Goal: Task Accomplishment & Management: Use online tool/utility

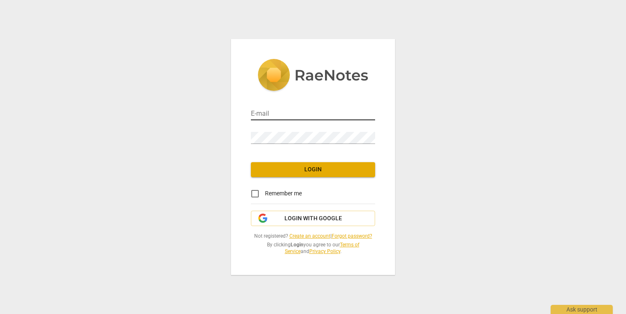
click at [283, 114] on input "email" at bounding box center [313, 114] width 124 height 12
type input "alexgreen@me.com"
click at [285, 171] on span "Login" at bounding box center [313, 169] width 111 height 8
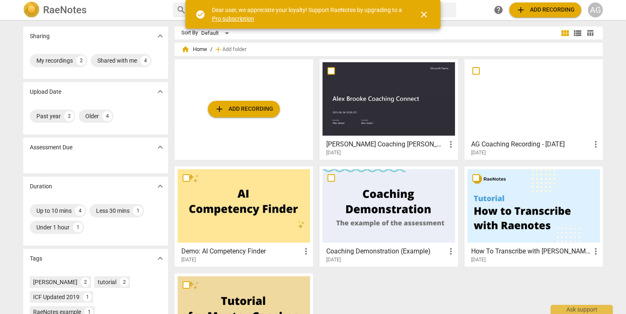
click at [242, 105] on span "add Add recording" at bounding box center [244, 109] width 59 height 10
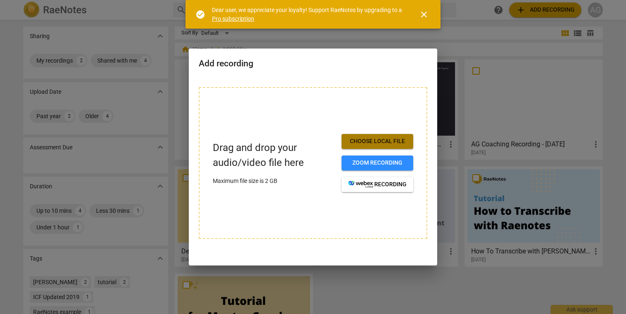
click at [375, 138] on span "Choose local file" at bounding box center [377, 141] width 58 height 8
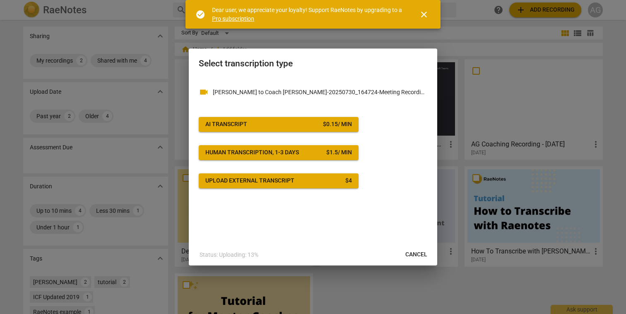
click at [246, 125] on div "AI Transcript" at bounding box center [226, 124] width 42 height 8
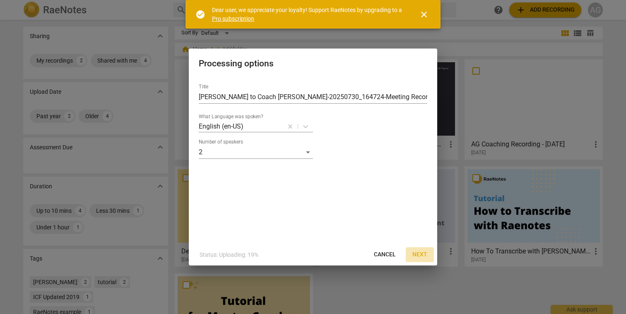
click at [420, 254] on span "Next" at bounding box center [420, 254] width 15 height 8
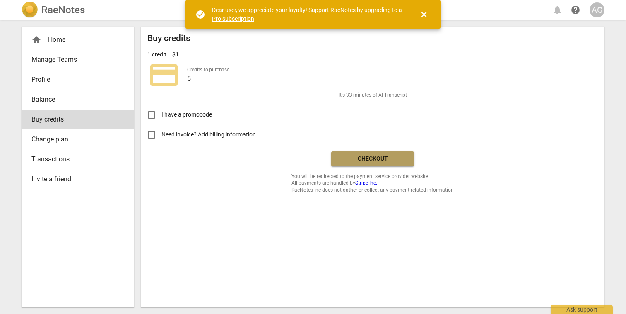
click at [369, 159] on span "Checkout" at bounding box center [373, 159] width 70 height 8
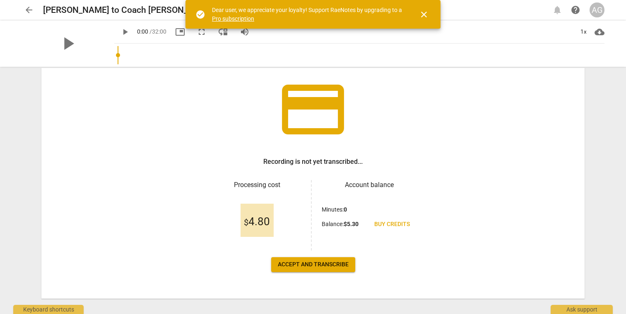
scroll to position [52, 0]
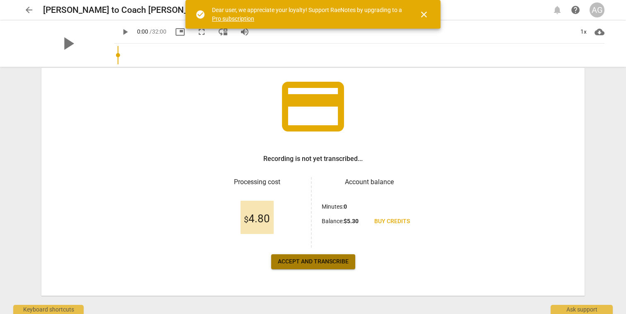
click at [319, 262] on span "Accept and transcribe" at bounding box center [313, 261] width 71 height 8
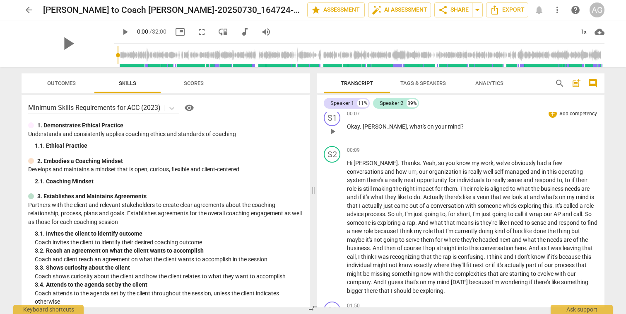
scroll to position [0, 0]
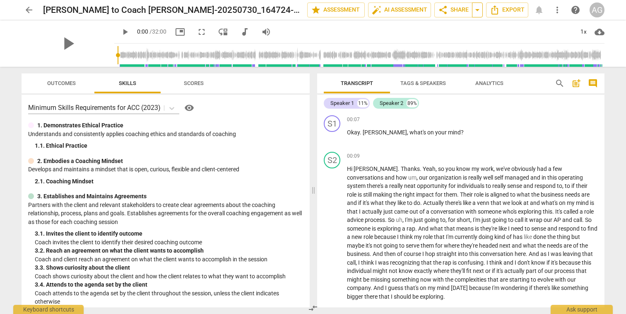
click at [480, 9] on span "arrow_drop_down" at bounding box center [478, 10] width 10 height 10
click at [456, 10] on span "share Share" at bounding box center [453, 10] width 31 height 10
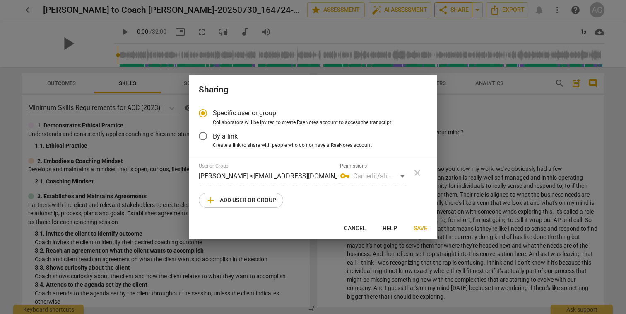
radio input "false"
click at [203, 136] on input "By a link" at bounding box center [203, 136] width 20 height 20
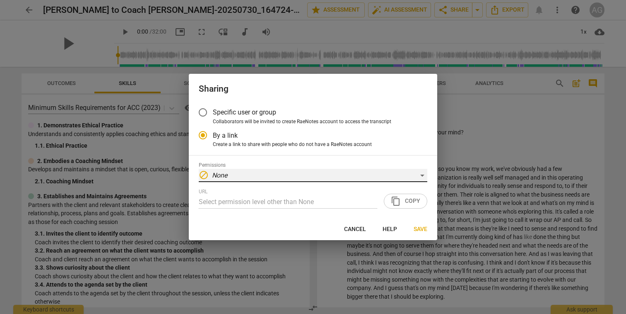
click at [223, 174] on em "None" at bounding box center [219, 175] width 15 height 8
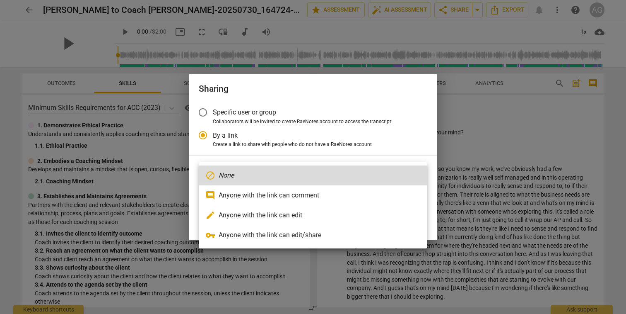
click at [234, 196] on li "comment Anyone with the link can comment" at bounding box center [313, 195] width 229 height 20
radio input "false"
type input "[URL][DOMAIN_NAME]"
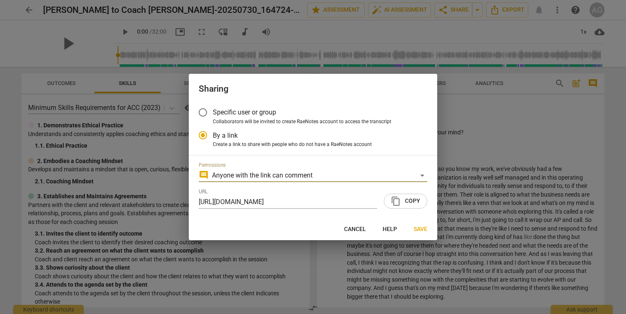
click at [408, 199] on span "content_copy Copy" at bounding box center [405, 201] width 29 height 10
click at [422, 228] on span "Save" at bounding box center [421, 229] width 14 height 8
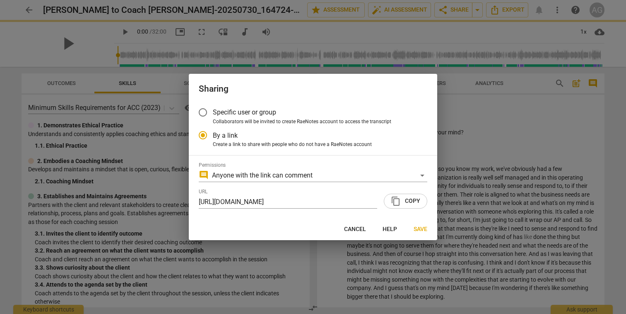
radio input "false"
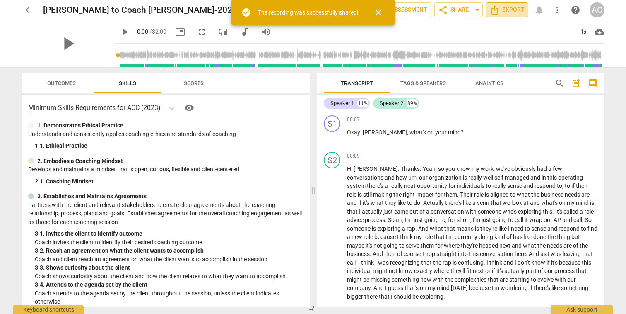
click at [508, 11] on span "Export" at bounding box center [507, 10] width 35 height 10
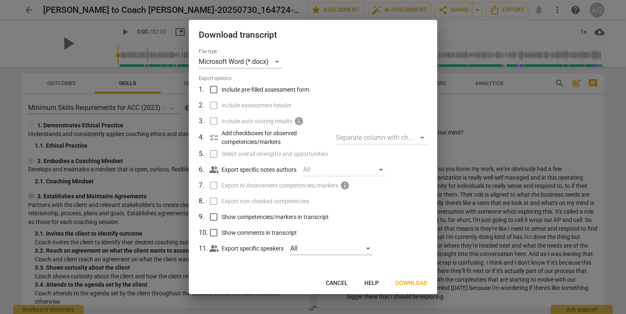
scroll to position [0, 0]
click at [215, 215] on input "Show competencies/markers in transcript" at bounding box center [214, 216] width 16 height 16
checkbox input "false"
click at [407, 280] on span "Download" at bounding box center [412, 283] width 32 height 8
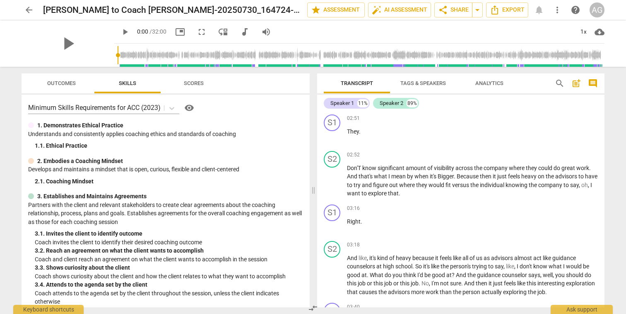
scroll to position [0, 0]
